Goal: Navigation & Orientation: Find specific page/section

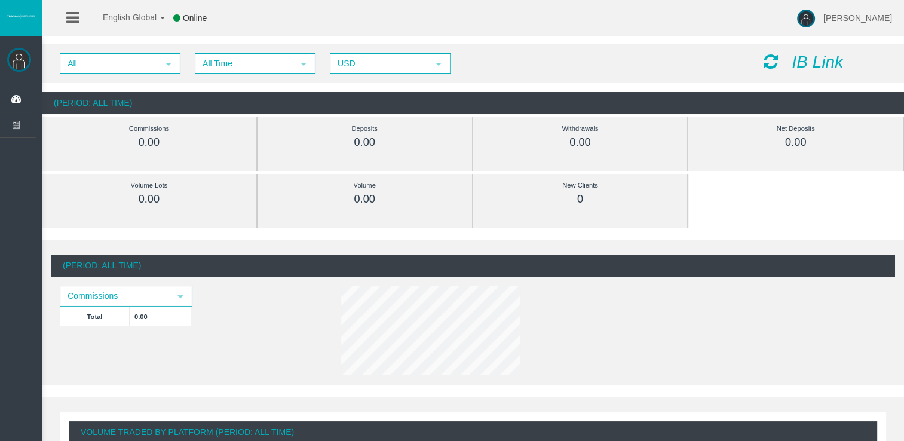
click at [827, 63] on icon "IB Link" at bounding box center [817, 62] width 51 height 19
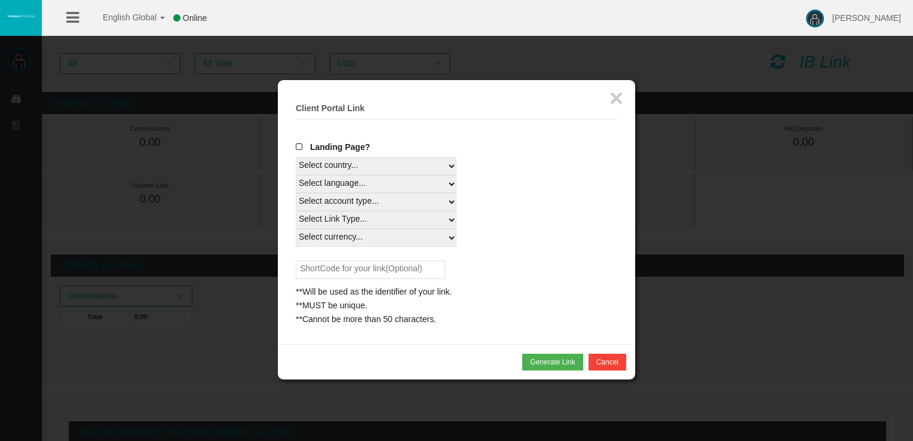
click at [361, 167] on select "Select country... Rest of the World" at bounding box center [376, 166] width 161 height 18
drag, startPoint x: 575, startPoint y: 142, endPoint x: 606, endPoint y: 105, distance: 48.8
click at [576, 142] on div "Landing Page?" at bounding box center [457, 148] width 322 height 17
click at [612, 92] on button "×" at bounding box center [617, 98] width 14 height 24
